Goal: Task Accomplishment & Management: Manage account settings

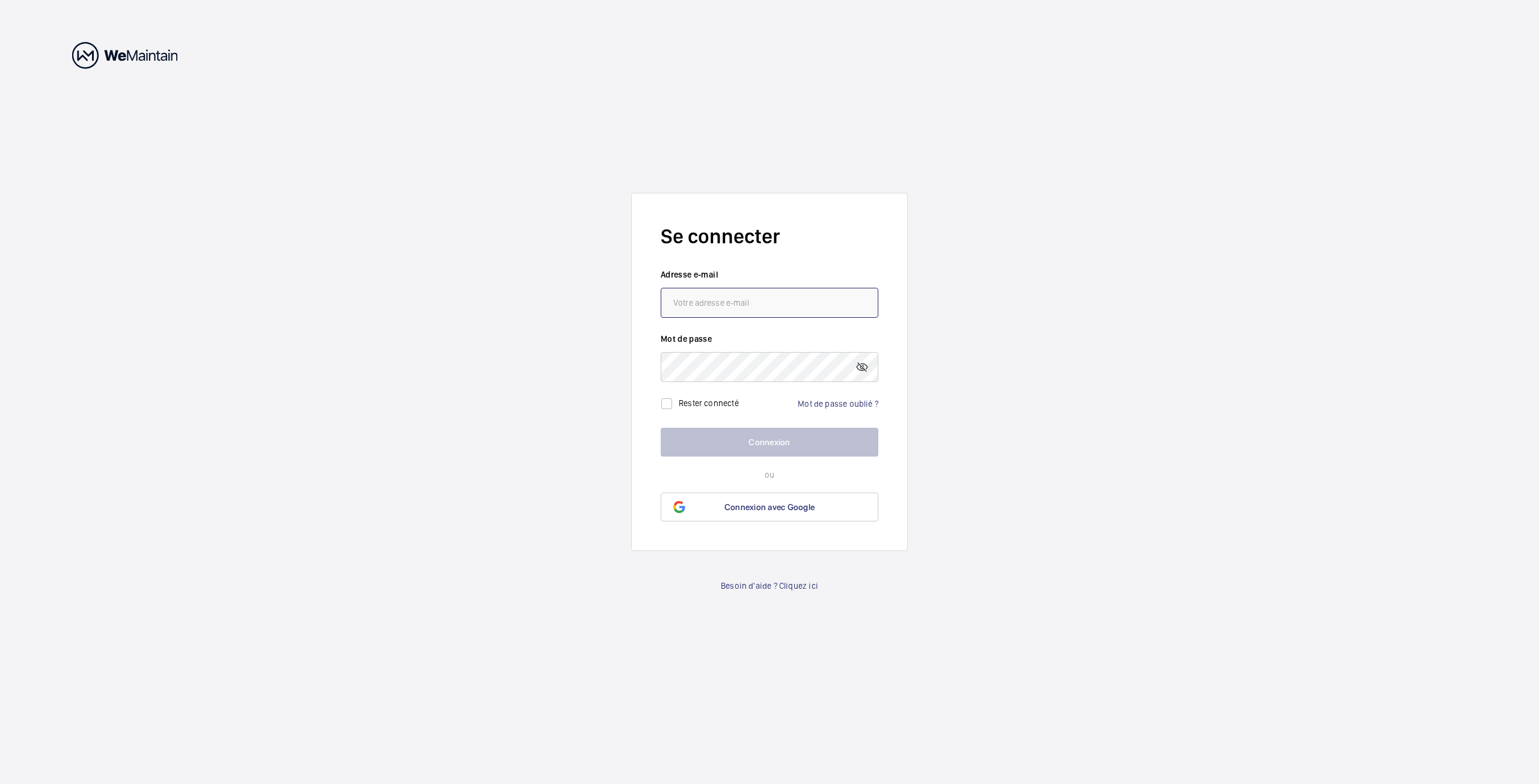
click at [708, 302] on input "email" at bounding box center [769, 302] width 218 height 30
type input "[EMAIL_ADDRESS][DOMAIN_NAME]"
click at [815, 395] on div "Rester connecté Mot de passe oublié ?" at bounding box center [769, 398] width 218 height 33
click at [817, 400] on link "Mot de passe oublié ?" at bounding box center [838, 404] width 81 height 10
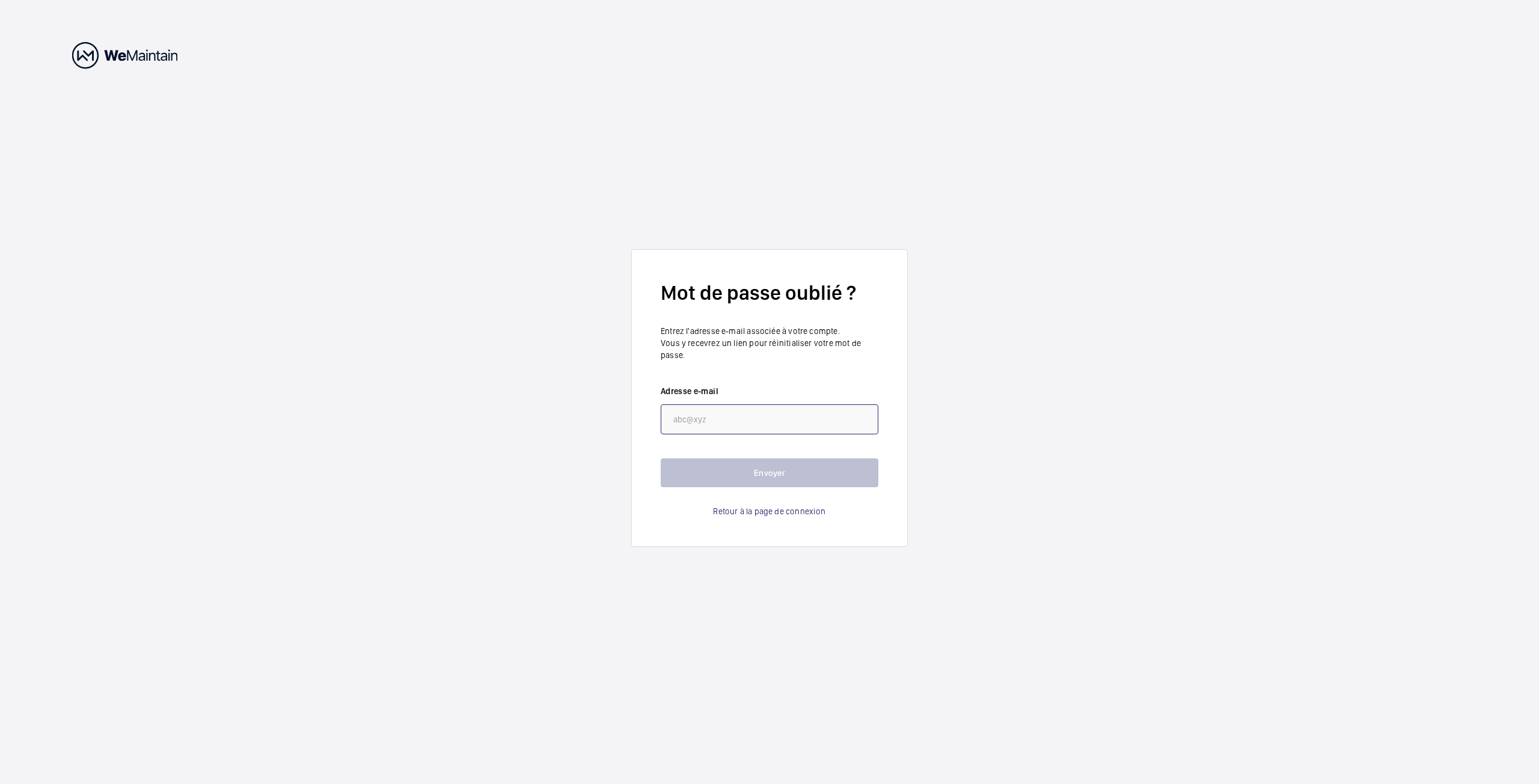
click at [711, 415] on input "email" at bounding box center [769, 419] width 218 height 30
type input "matthieuadriendumont@gmail.com"
click at [744, 468] on button "Envoyer" at bounding box center [769, 473] width 218 height 29
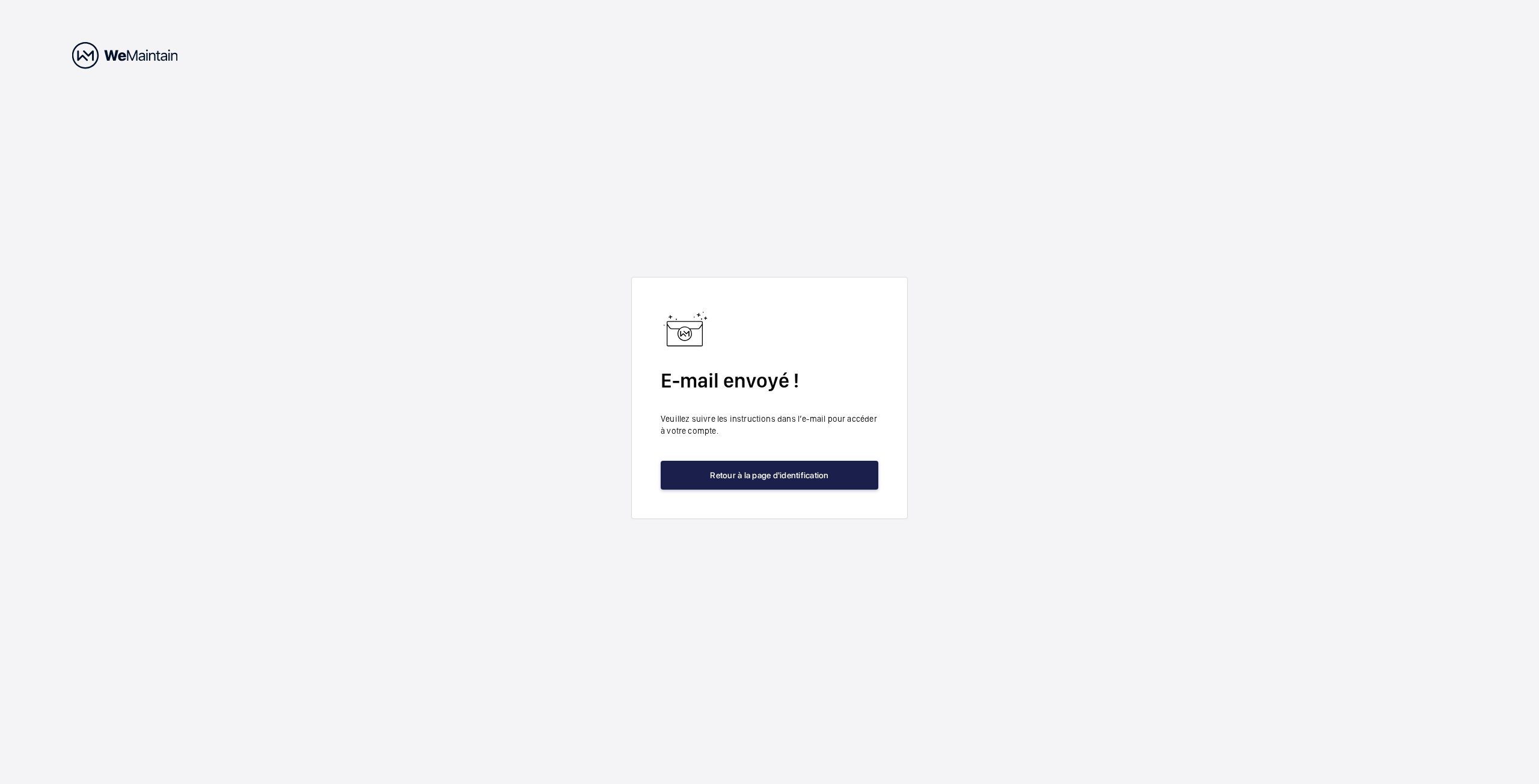
click at [739, 472] on button "Retour à la page d'identification" at bounding box center [769, 476] width 218 height 29
